Goal: Browse casually: Explore the website without a specific task or goal

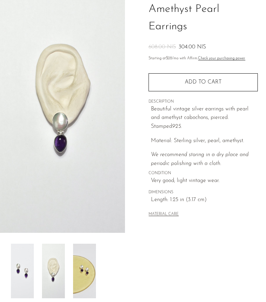
scroll to position [33, 0]
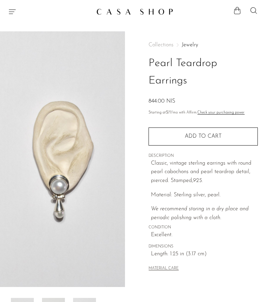
scroll to position [1, 0]
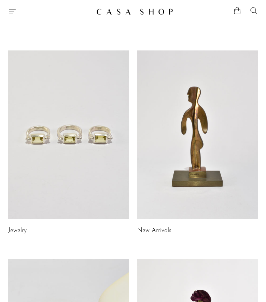
click at [177, 151] on link at bounding box center [197, 134] width 121 height 169
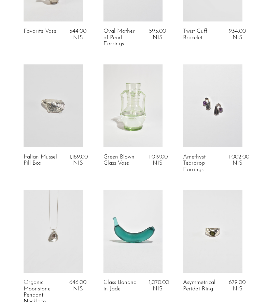
scroll to position [1249, 0]
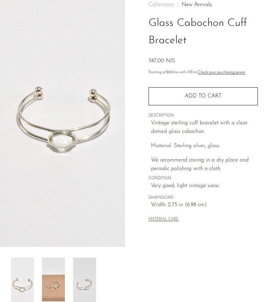
scroll to position [224, 0]
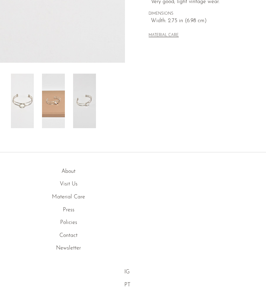
click at [50, 107] on img at bounding box center [53, 101] width 23 height 55
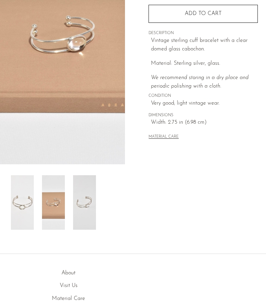
scroll to position [123, 0]
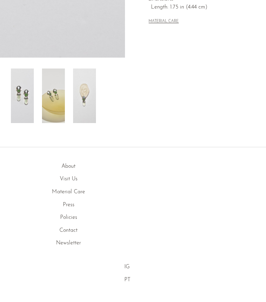
scroll to position [232, 0]
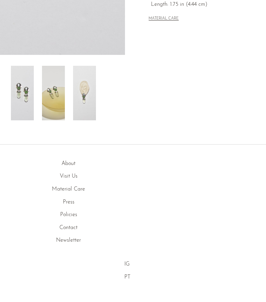
click at [91, 103] on img at bounding box center [84, 93] width 23 height 55
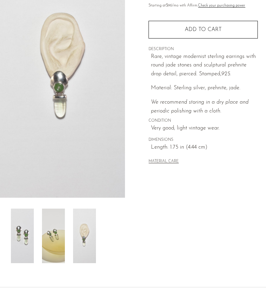
scroll to position [84, 0]
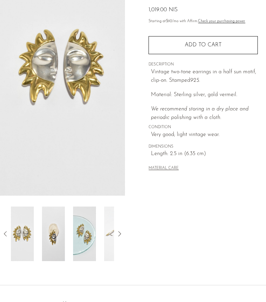
scroll to position [92, 0]
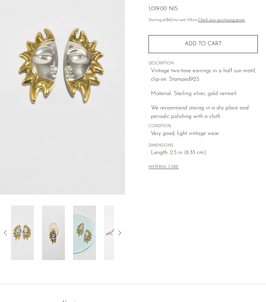
click at [60, 244] on img at bounding box center [53, 233] width 23 height 55
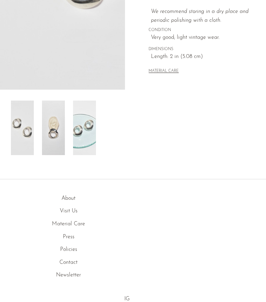
scroll to position [198, 0]
click at [59, 133] on img at bounding box center [53, 127] width 23 height 55
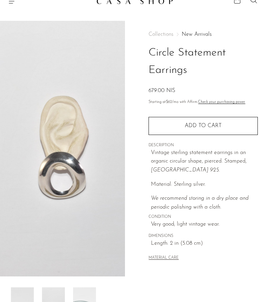
scroll to position [0, 0]
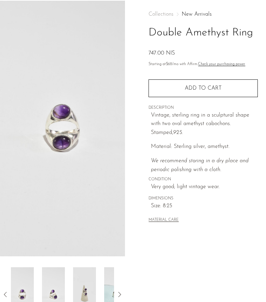
scroll to position [114, 0]
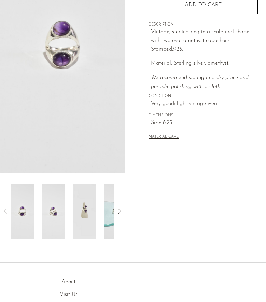
click at [118, 215] on icon at bounding box center [119, 211] width 8 height 8
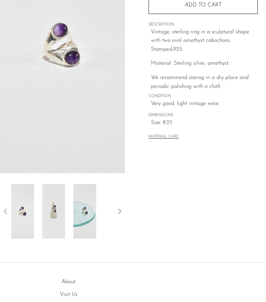
click at [118, 215] on icon at bounding box center [119, 211] width 8 height 8
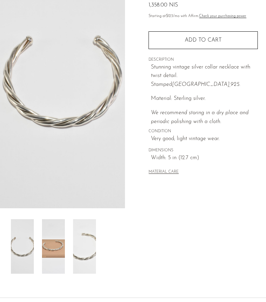
scroll to position [118, 0]
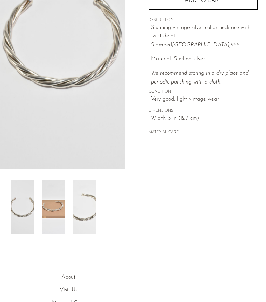
click at [54, 215] on img at bounding box center [53, 207] width 23 height 55
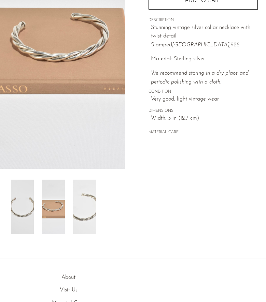
click at [83, 216] on img at bounding box center [84, 207] width 23 height 55
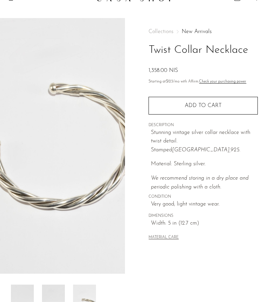
scroll to position [102, 0]
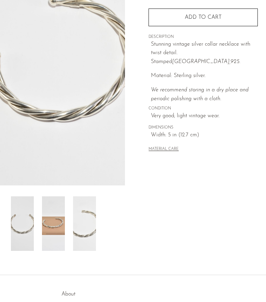
click at [61, 220] on img at bounding box center [53, 223] width 23 height 55
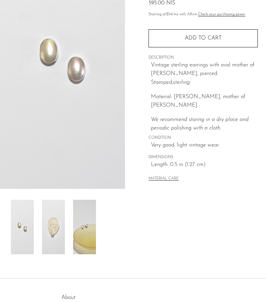
scroll to position [97, 0]
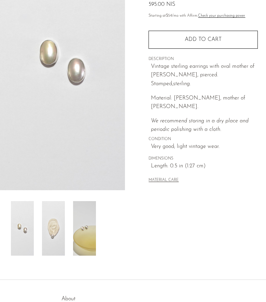
click at [63, 229] on img at bounding box center [53, 228] width 23 height 55
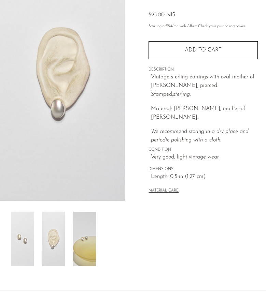
scroll to position [85, 0]
